Goal: Task Accomplishment & Management: Use online tool/utility

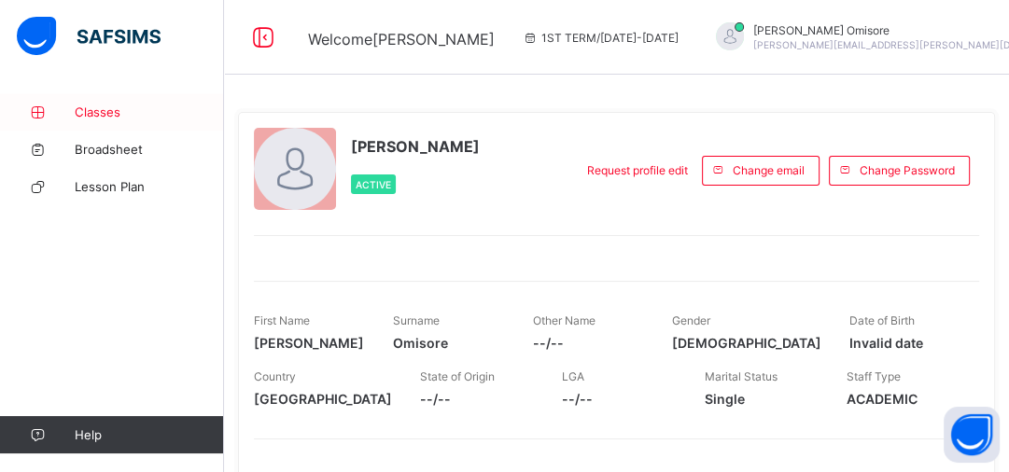
click at [107, 104] on span "Classes" at bounding box center [149, 111] width 149 height 15
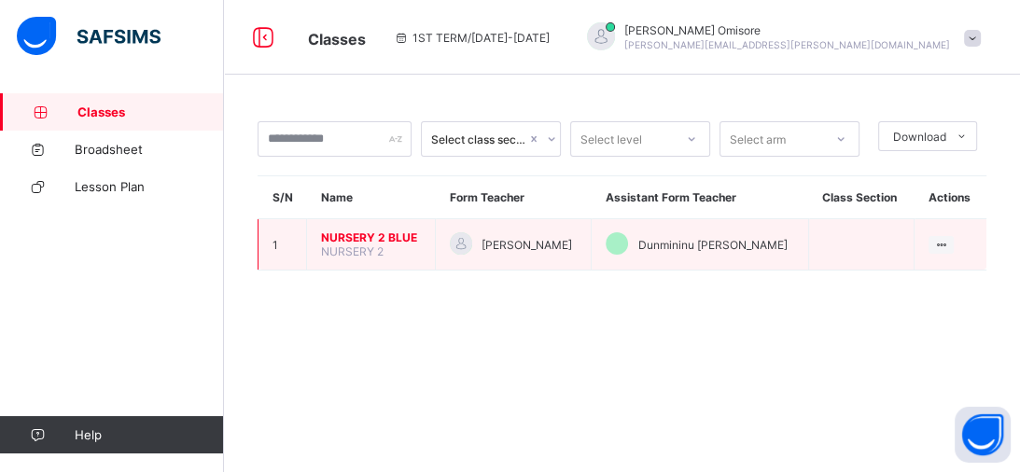
click at [373, 241] on span "NURSERY 2 BLUE" at bounding box center [371, 237] width 100 height 14
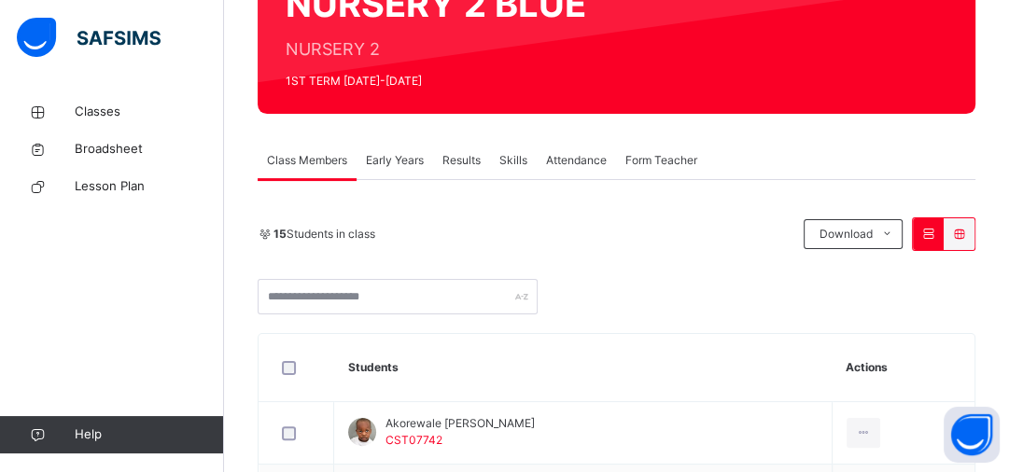
scroll to position [138, 0]
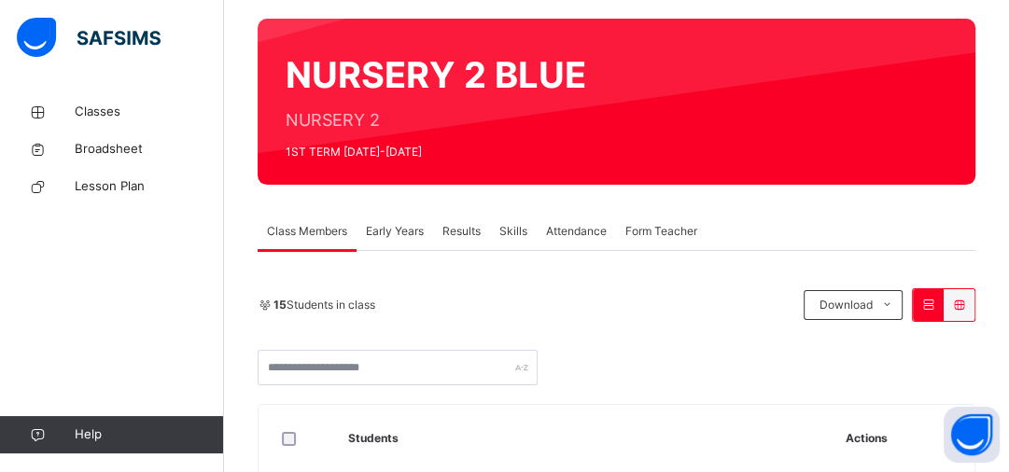
click at [573, 231] on span "Attendance" at bounding box center [576, 231] width 61 height 17
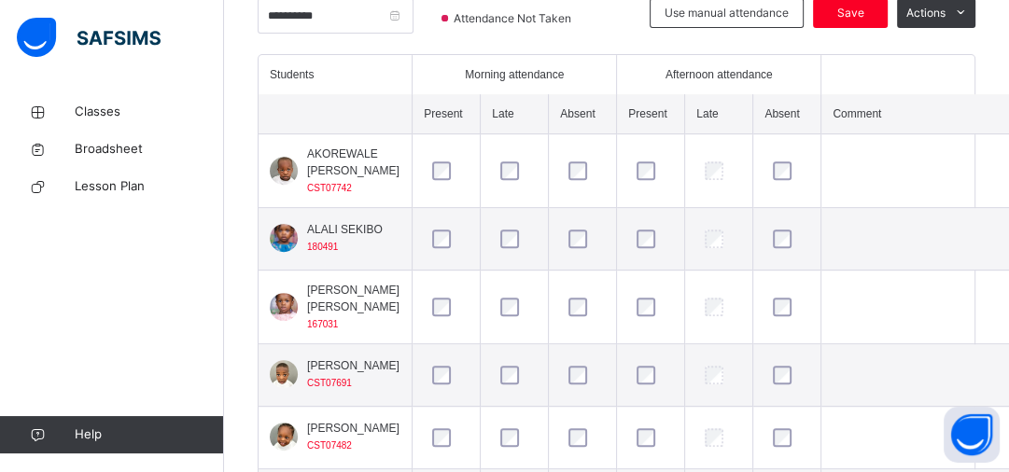
scroll to position [362, 0]
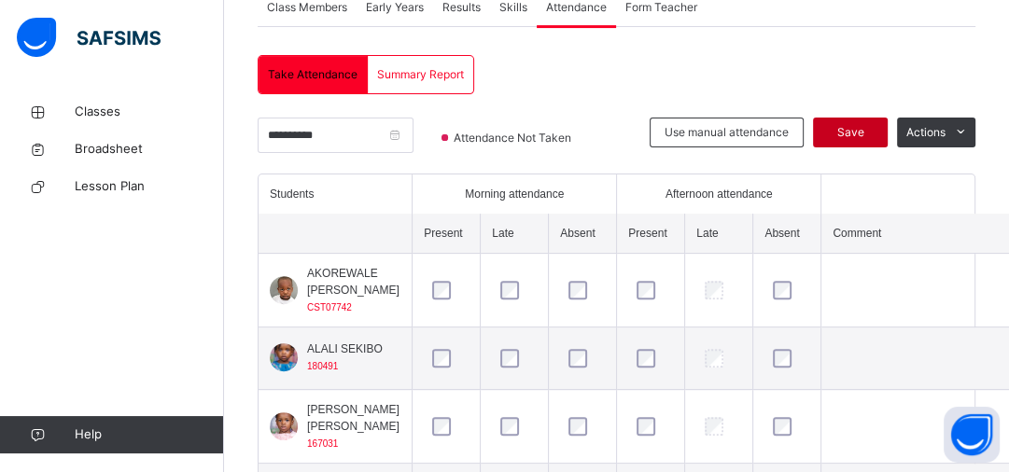
click at [860, 128] on span "Save" at bounding box center [850, 132] width 47 height 17
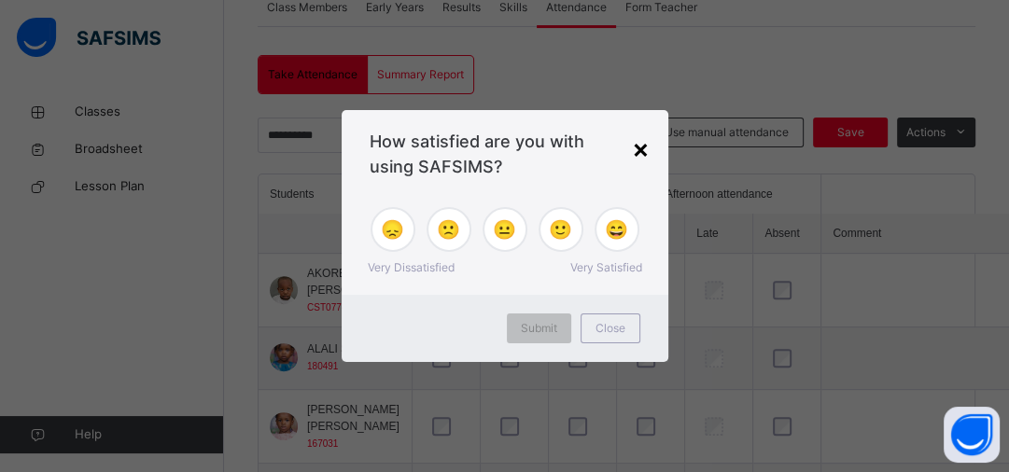
click at [638, 147] on div "×" at bounding box center [641, 148] width 18 height 39
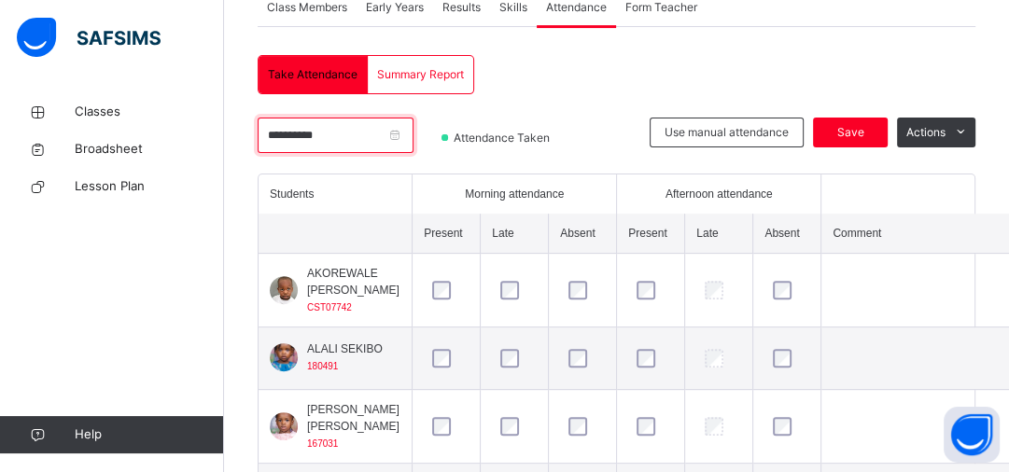
click at [413, 134] on input "**********" at bounding box center [336, 135] width 156 height 35
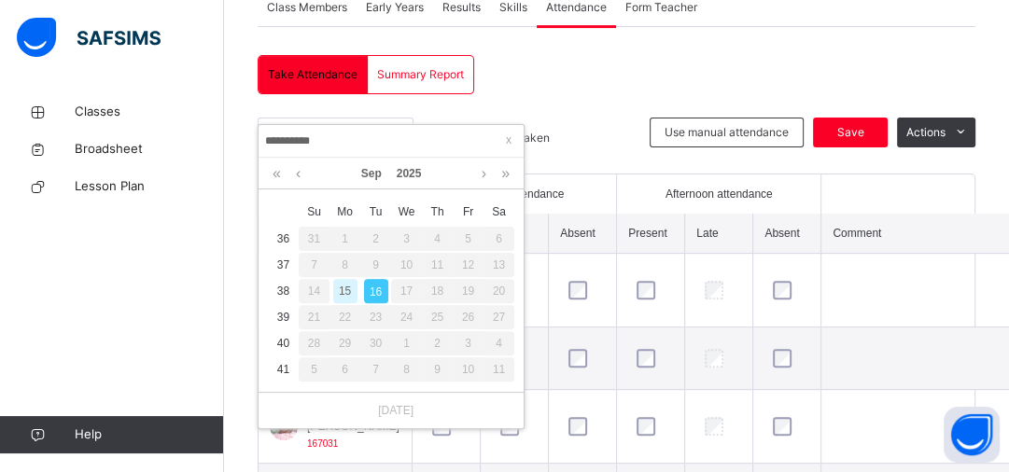
click at [343, 291] on div "15" at bounding box center [345, 291] width 24 height 24
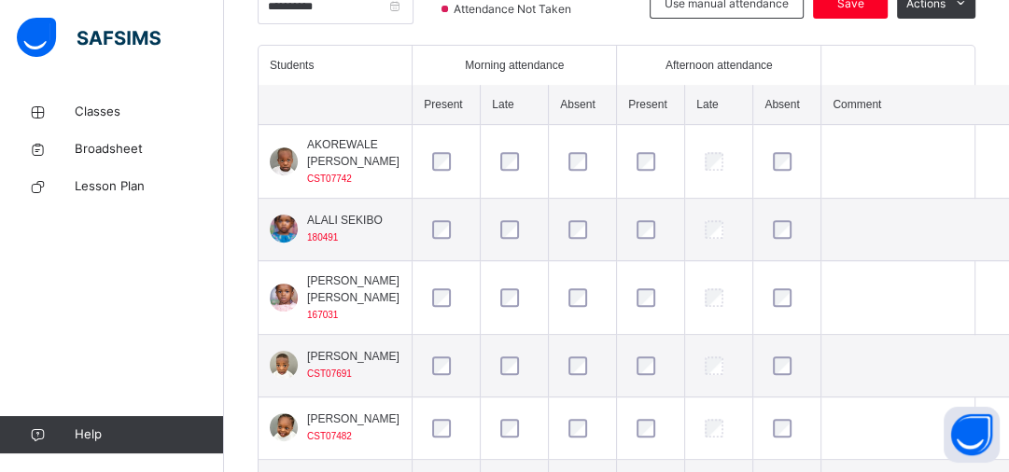
scroll to position [441, 0]
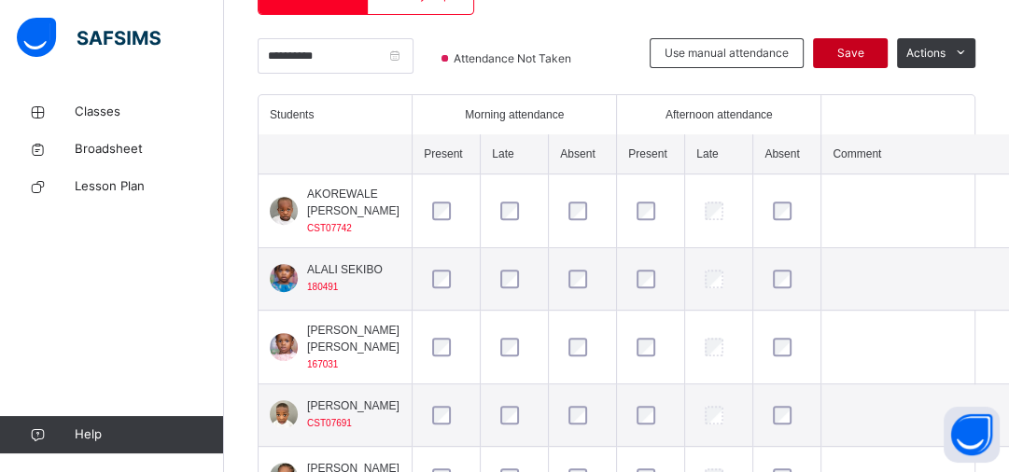
click at [871, 54] on span "Save" at bounding box center [850, 53] width 47 height 17
